Goal: Task Accomplishment & Management: Use online tool/utility

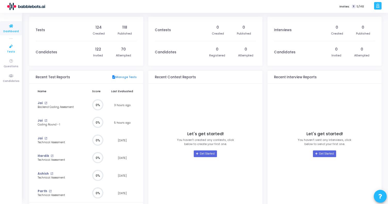
click at [9, 47] on icon at bounding box center [11, 46] width 11 height 6
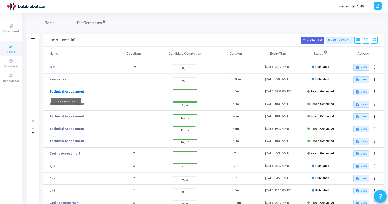
click at [64, 92] on link "Technical Assessment" at bounding box center [67, 91] width 34 height 5
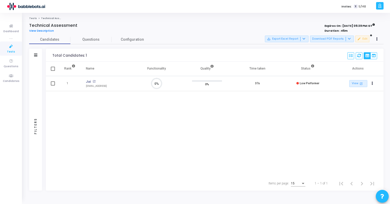
scroll to position [11, 13]
click at [361, 83] on mat-icon "open_in_new" at bounding box center [361, 83] width 4 height 4
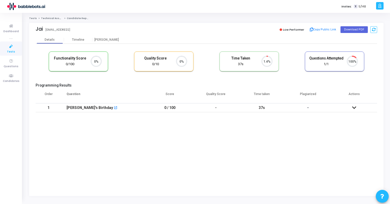
scroll to position [11, 13]
click at [323, 29] on button "Copy Public Link" at bounding box center [323, 30] width 30 height 8
